Goal: Information Seeking & Learning: Learn about a topic

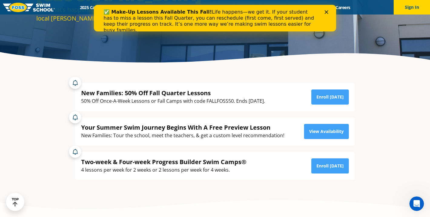
click at [326, 12] on icon "Close" at bounding box center [327, 12] width 4 height 4
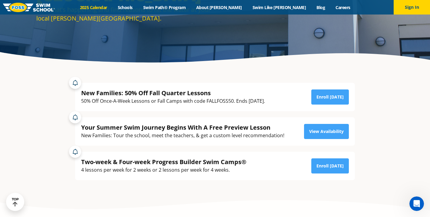
click at [112, 9] on link "2025 Calendar" at bounding box center [94, 8] width 38 height 6
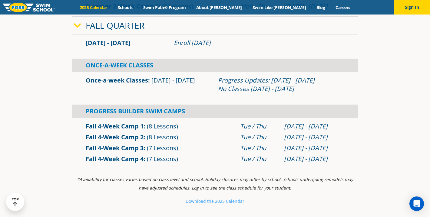
scroll to position [389, 0]
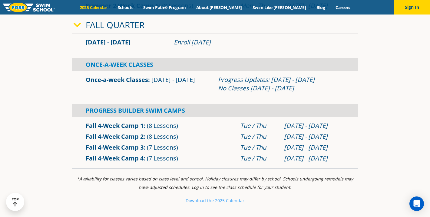
click at [134, 80] on link "Once-a-week Classes" at bounding box center [117, 80] width 62 height 8
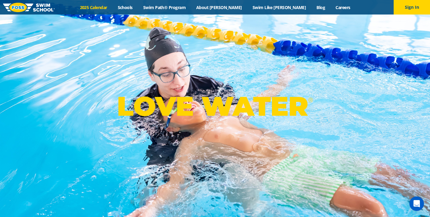
click at [112, 8] on link "2025 Calendar" at bounding box center [94, 8] width 38 height 6
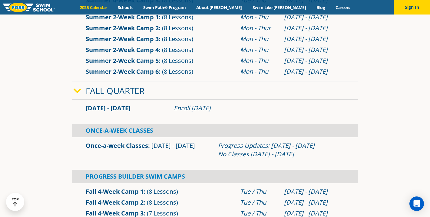
scroll to position [324, 0]
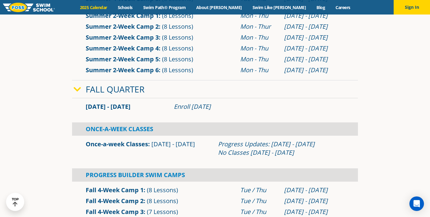
click at [104, 144] on link "Once-a-week Classes" at bounding box center [117, 144] width 62 height 8
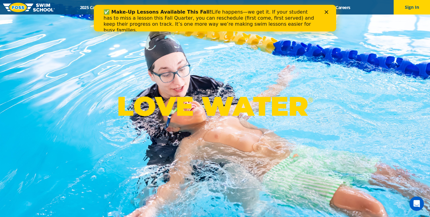
click at [326, 12] on icon "Close" at bounding box center [327, 12] width 4 height 4
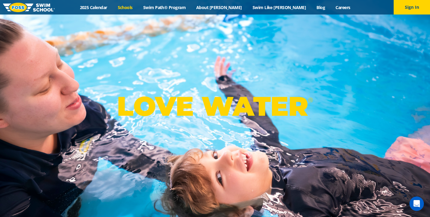
click at [138, 8] on link "Schools" at bounding box center [124, 8] width 25 height 6
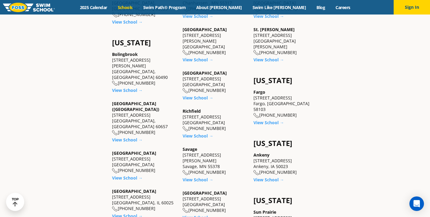
scroll to position [364, 0]
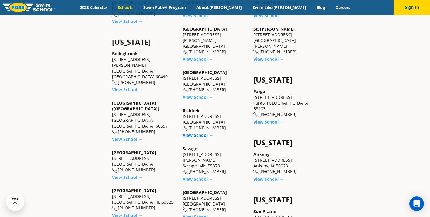
click at [195, 133] on link "View School →" at bounding box center [198, 136] width 31 height 6
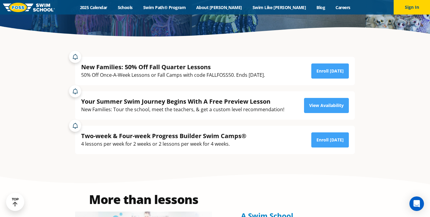
scroll to position [109, 0]
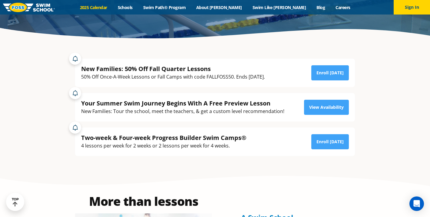
click at [112, 8] on link "2025 Calendar" at bounding box center [94, 8] width 38 height 6
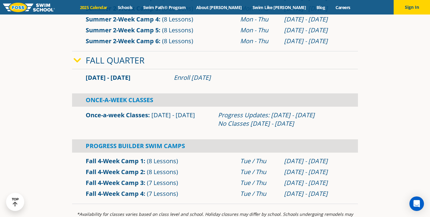
scroll to position [358, 0]
